Goal: Information Seeking & Learning: Learn about a topic

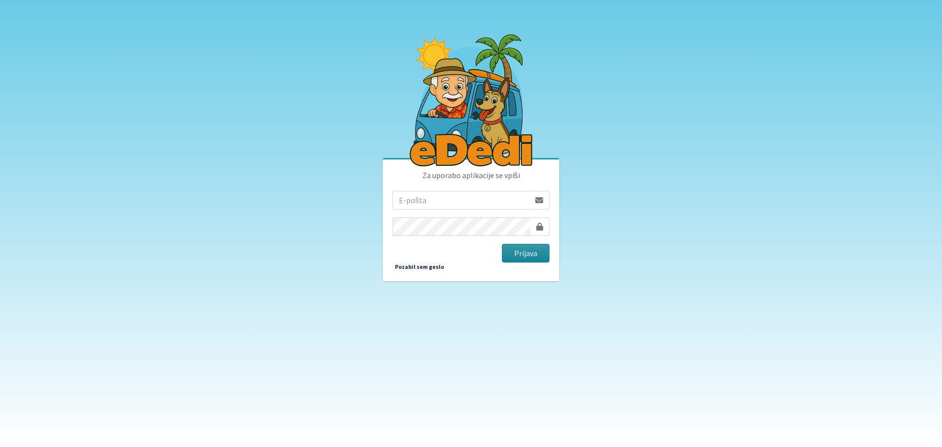
type input "[EMAIL_ADDRESS][PERSON_NAME][DOMAIN_NAME]"
click at [528, 258] on button "Prijava" at bounding box center [526, 253] width 48 height 19
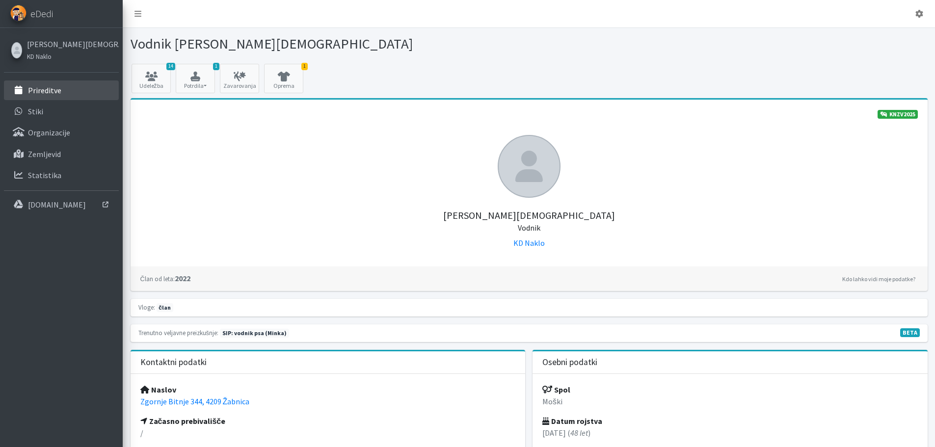
click at [48, 91] on p "Prireditve" at bounding box center [44, 90] width 33 height 10
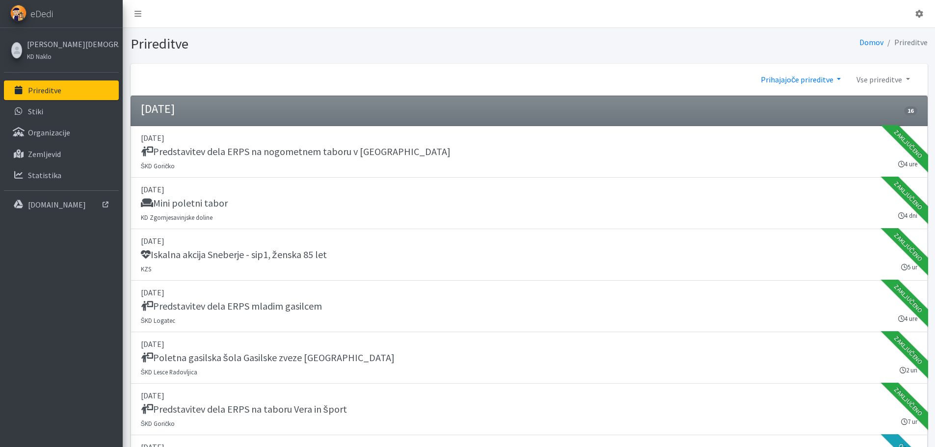
click at [822, 82] on link "Prihajajoče prireditve" at bounding box center [801, 80] width 96 height 20
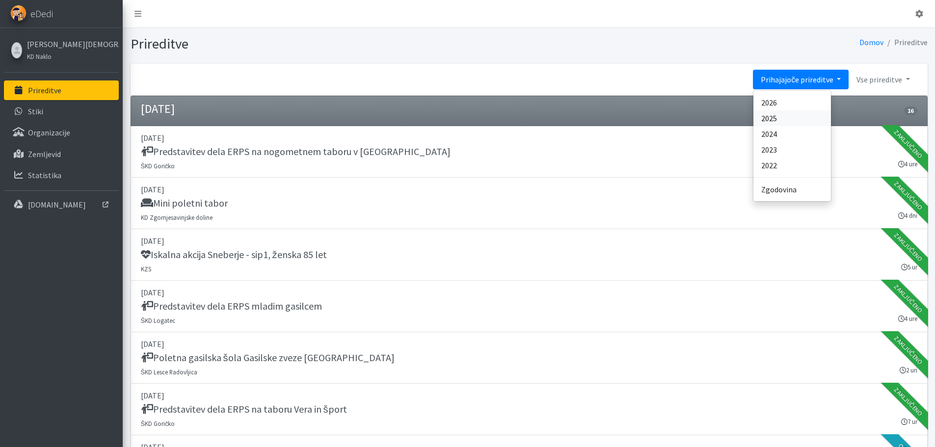
click at [798, 119] on link "2025" at bounding box center [792, 118] width 78 height 16
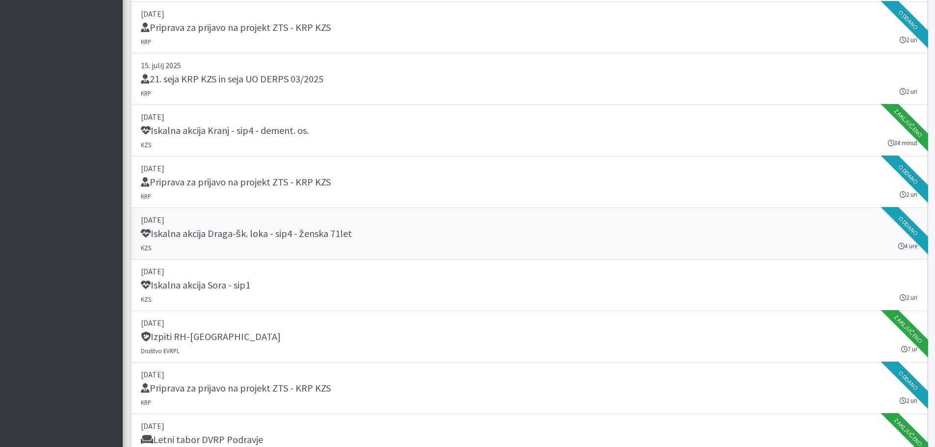
scroll to position [10056, 0]
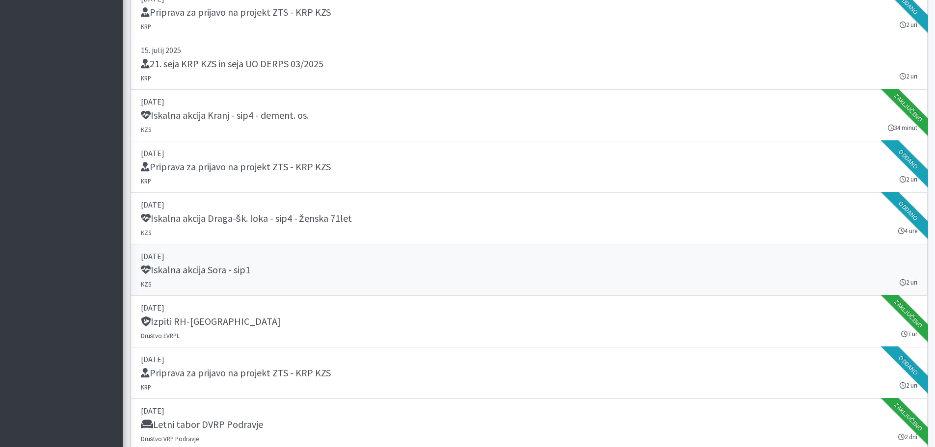
click at [246, 269] on h5 "Iskalna akcija Sora - sip1" at bounding box center [195, 270] width 109 height 12
click at [235, 270] on h5 "Iskalna akcija Sora - sip1" at bounding box center [195, 270] width 109 height 12
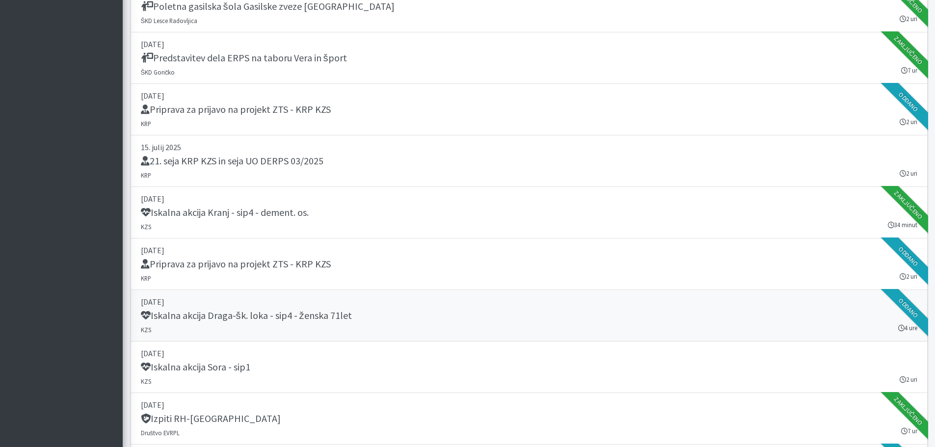
scroll to position [9958, 0]
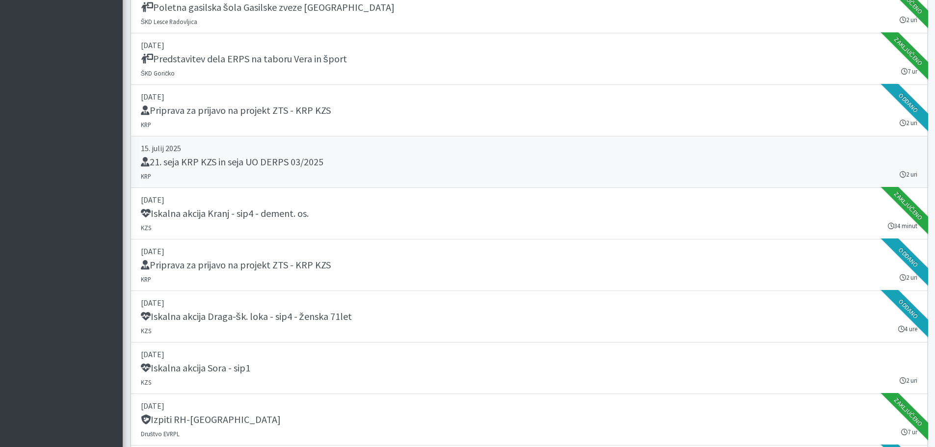
click at [302, 156] on h5 "21. seja KRP KZS in seja UO DERPS 03/2025" at bounding box center [232, 162] width 182 height 12
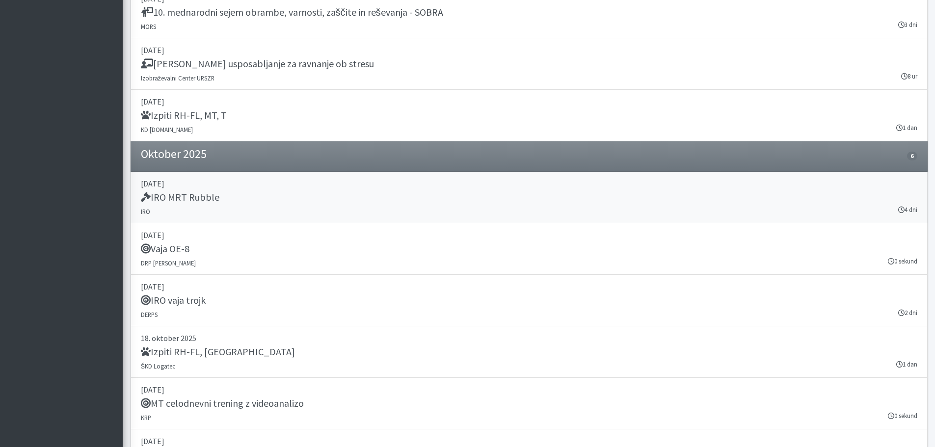
scroll to position [11283, 0]
